Goal: Find specific page/section: Find specific page/section

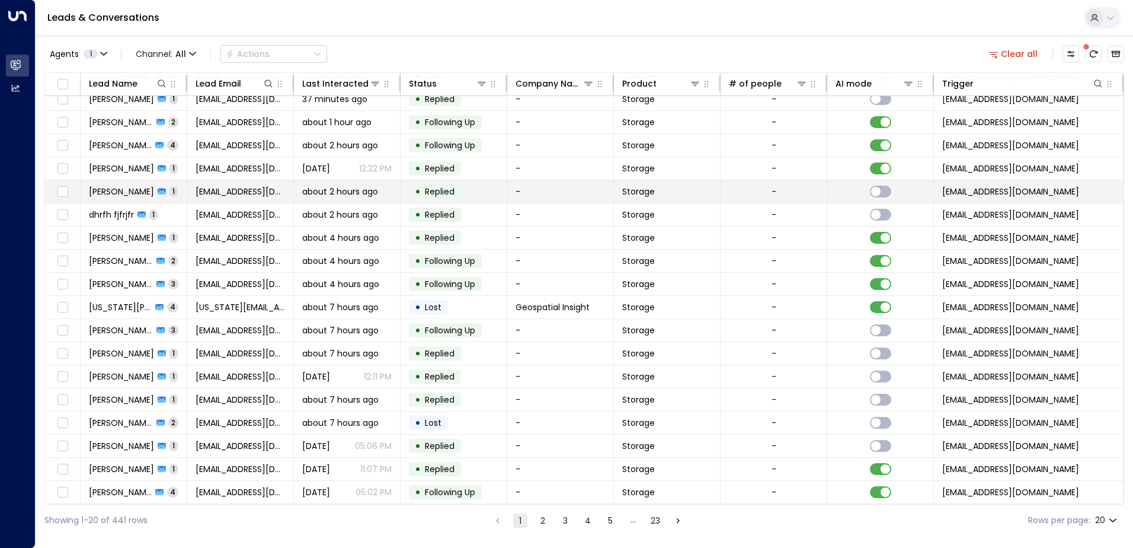
scroll to position [58, 0]
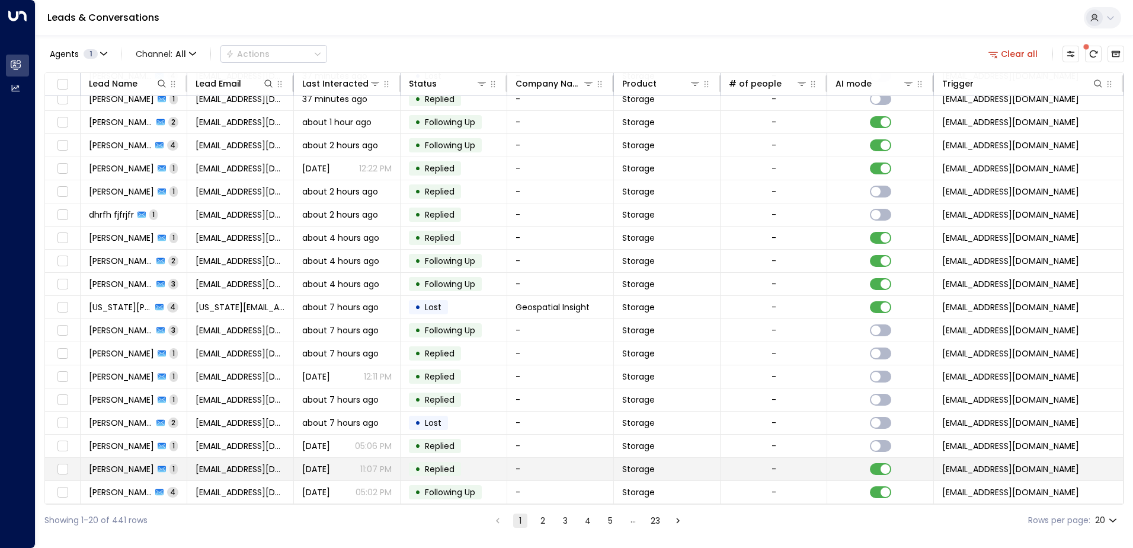
click at [191, 246] on td "[EMAIL_ADDRESS][DOMAIN_NAME]" at bounding box center [240, 469] width 107 height 23
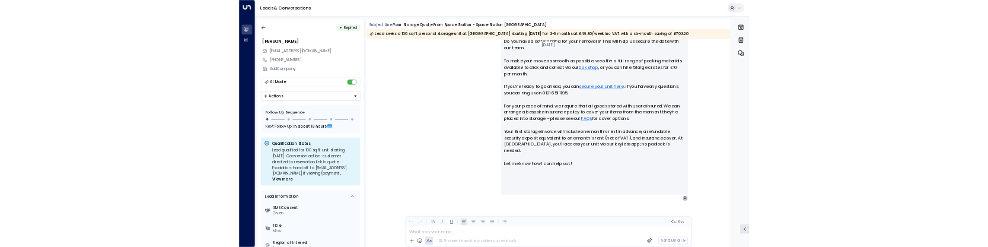
scroll to position [582, 0]
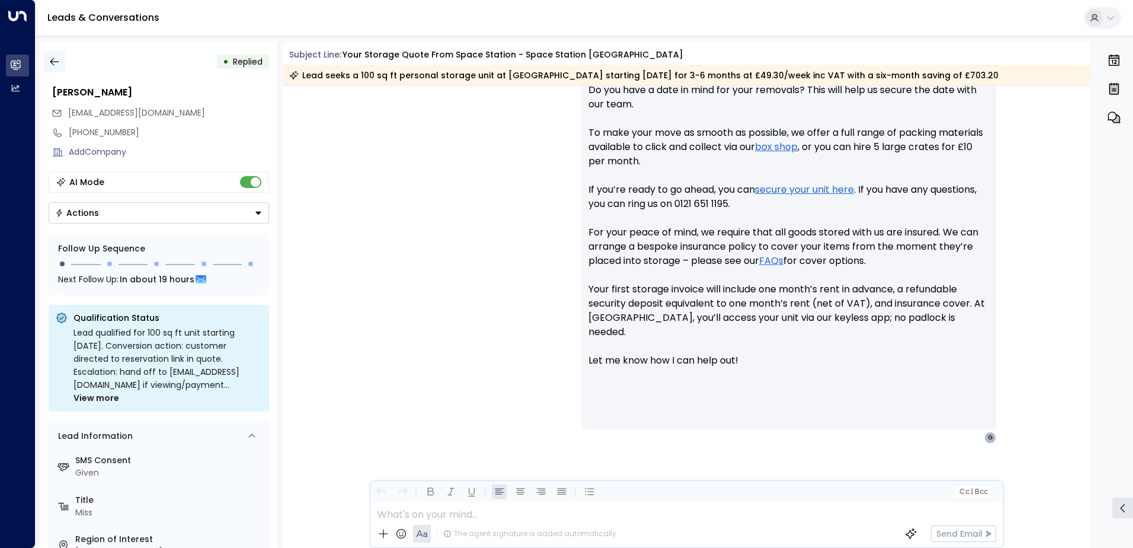
click at [54, 59] on icon "button" at bounding box center [55, 62] width 12 height 12
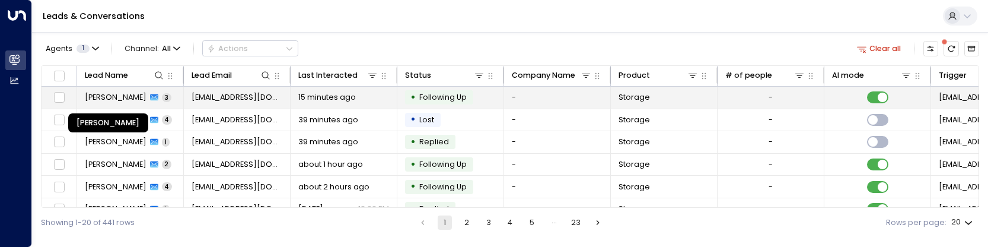
click at [116, 98] on span "[PERSON_NAME]" at bounding box center [116, 97] width 62 height 11
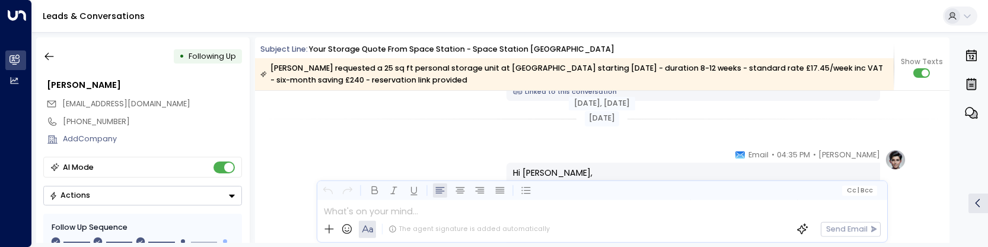
scroll to position [1090, 0]
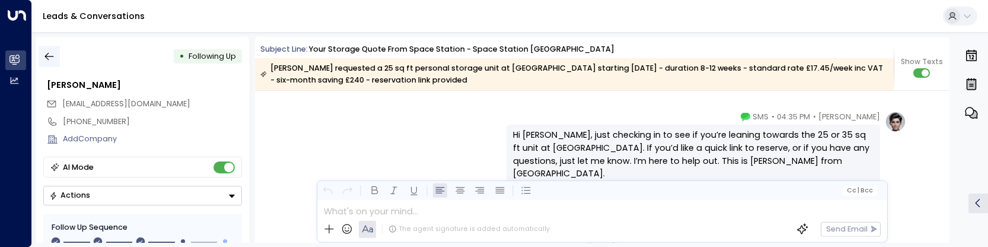
click at [42, 55] on button "button" at bounding box center [49, 56] width 21 height 21
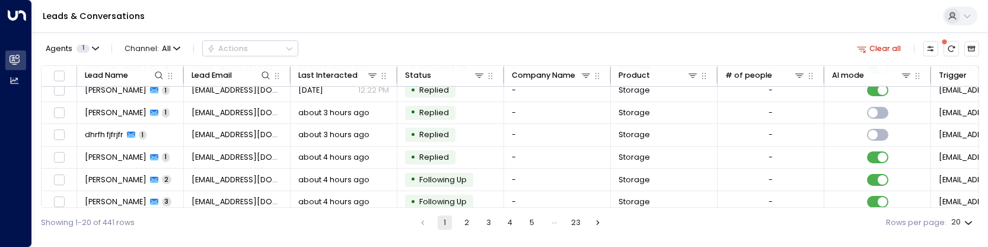
scroll to position [178, 0]
